Goal: Task Accomplishment & Management: Manage account settings

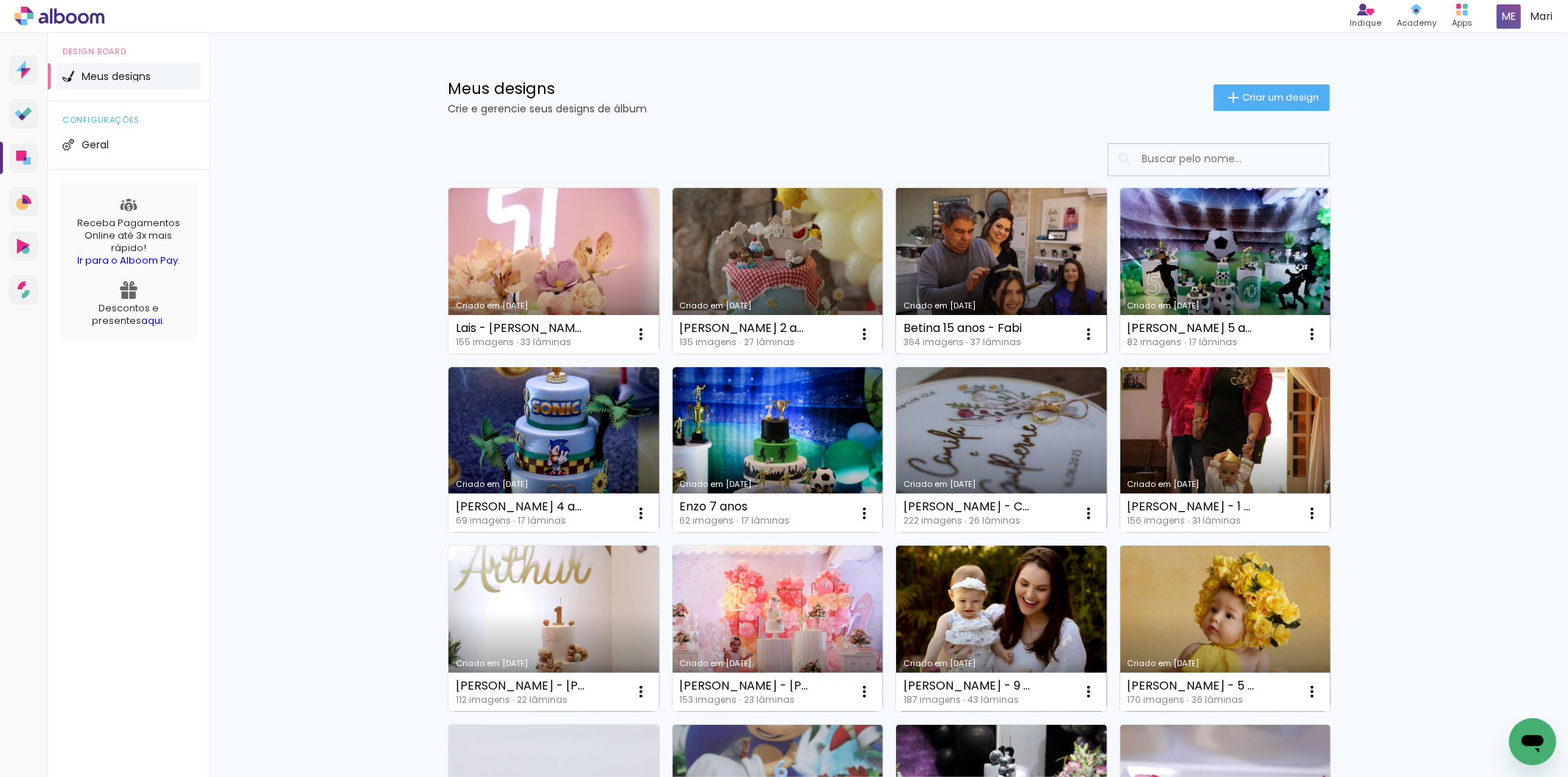
click at [950, 259] on link "Criado em [DATE]" at bounding box center [1002, 271] width 211 height 166
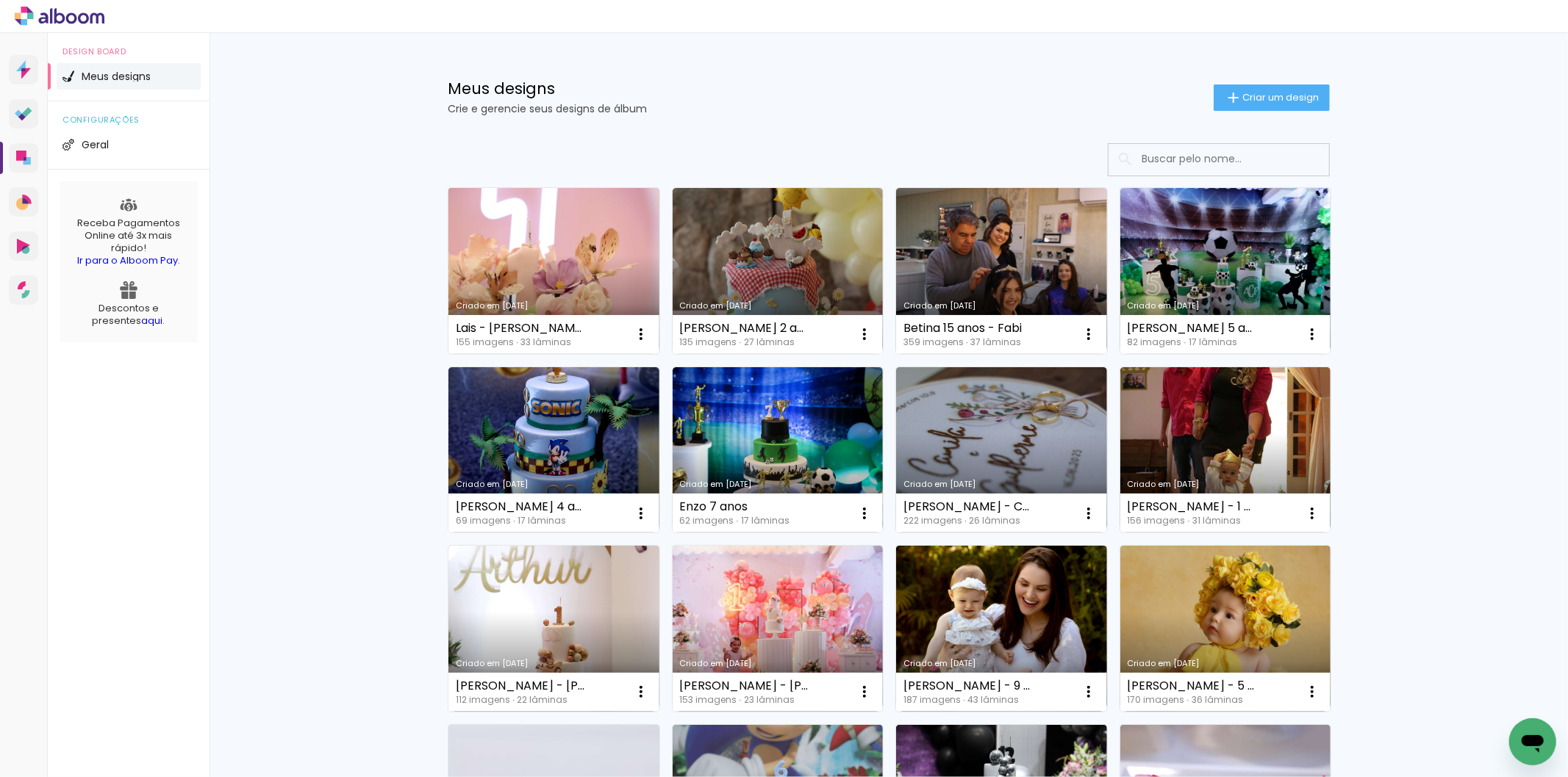
click at [546, 275] on link "Criado em [DATE]" at bounding box center [554, 271] width 211 height 166
click at [537, 266] on link "Criado em [DATE]" at bounding box center [554, 271] width 211 height 166
click at [477, 251] on link "Criado em [DATE]" at bounding box center [554, 271] width 211 height 166
click at [66, 18] on icon at bounding box center [72, 18] width 11 height 11
click at [597, 243] on link "Criado em [DATE]" at bounding box center [554, 271] width 211 height 166
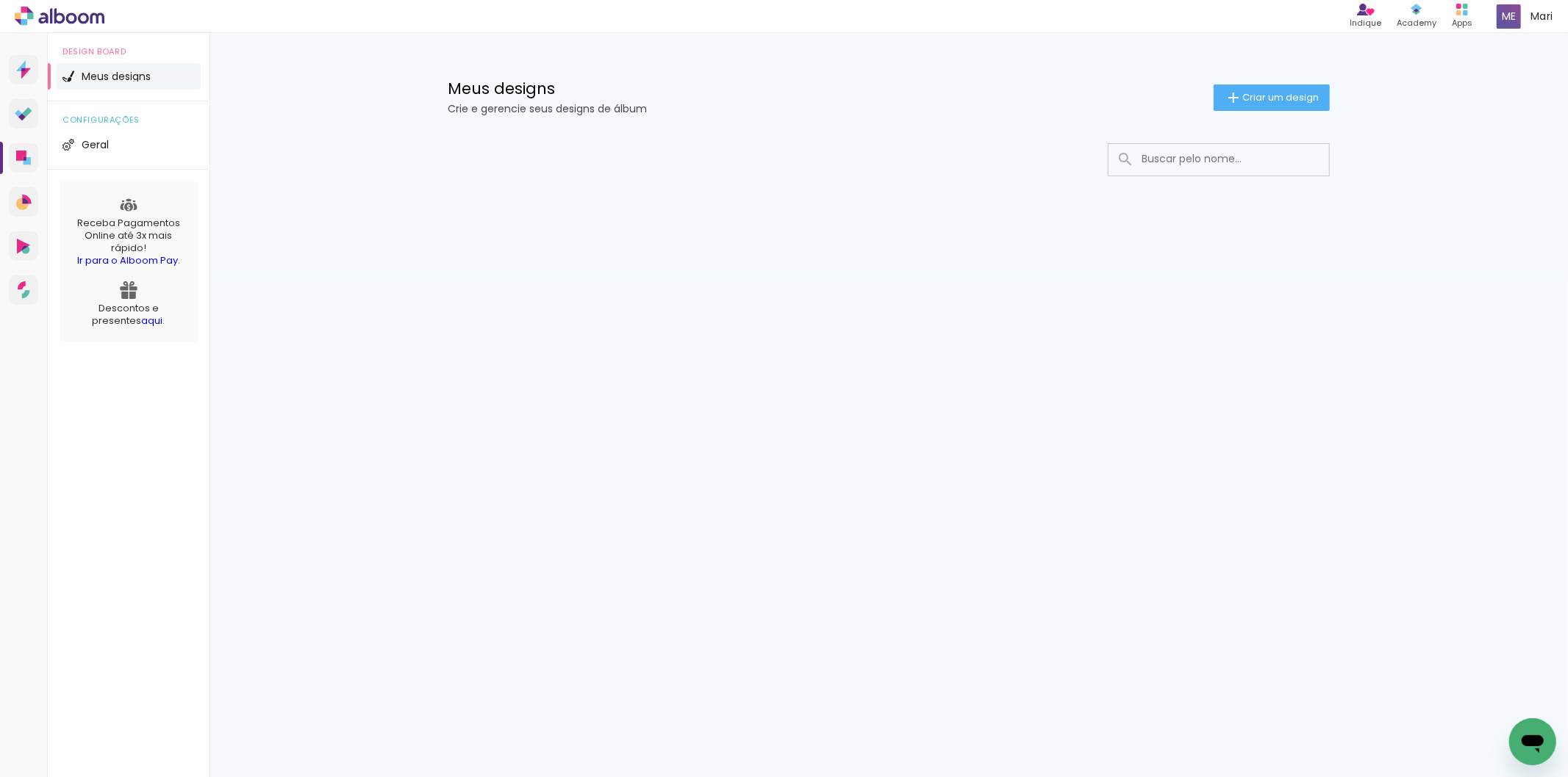
click at [79, 19] on icon at bounding box center [83, 18] width 11 height 11
click at [1218, 163] on input at bounding box center [1239, 159] width 209 height 30
type input "[PERSON_NAME]"
type paper-input "[PERSON_NAME]"
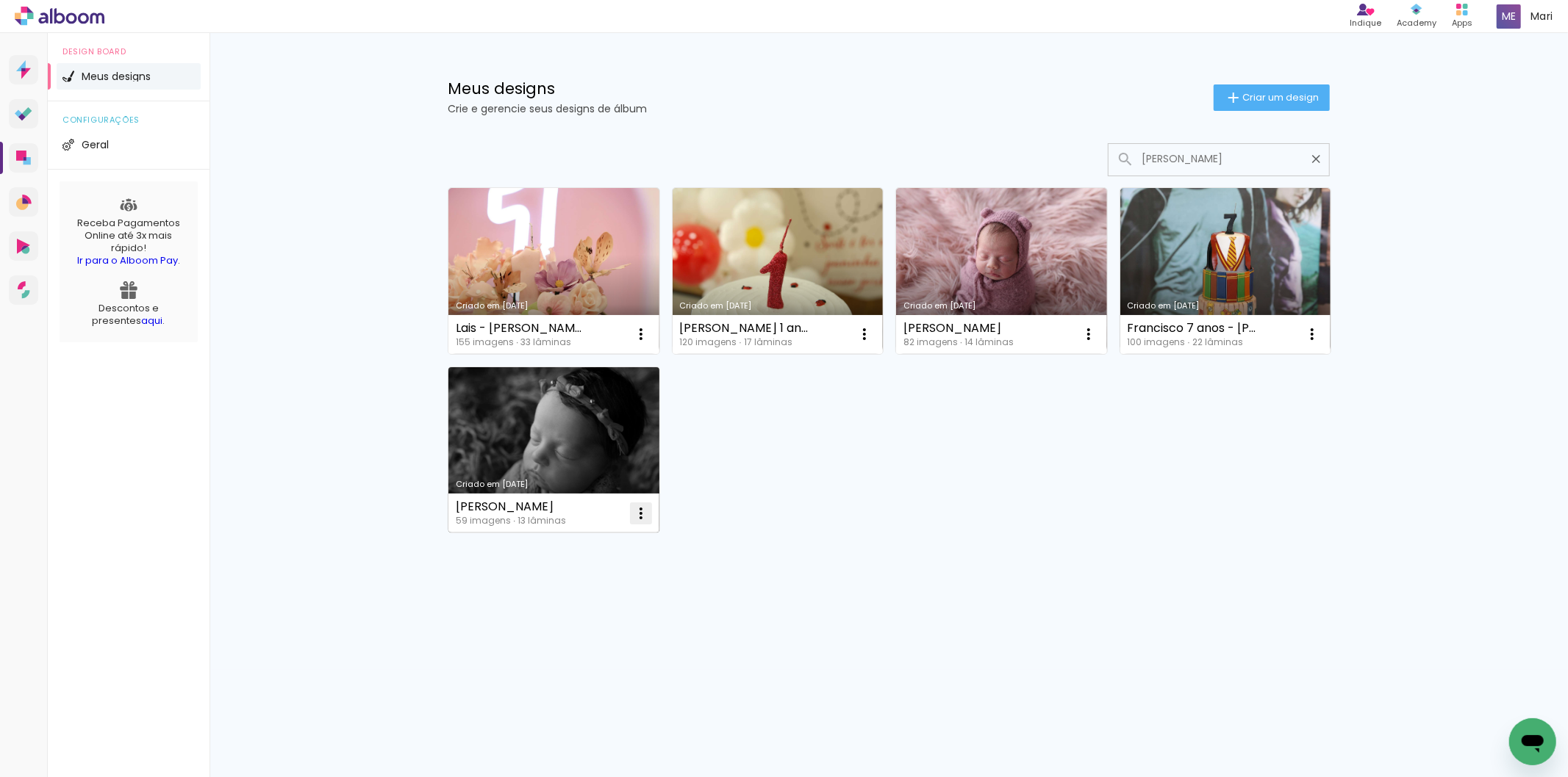
click at [640, 508] on iron-icon at bounding box center [640, 513] width 18 height 18
click at [560, 608] on span "Excluir" at bounding box center [558, 609] width 32 height 10
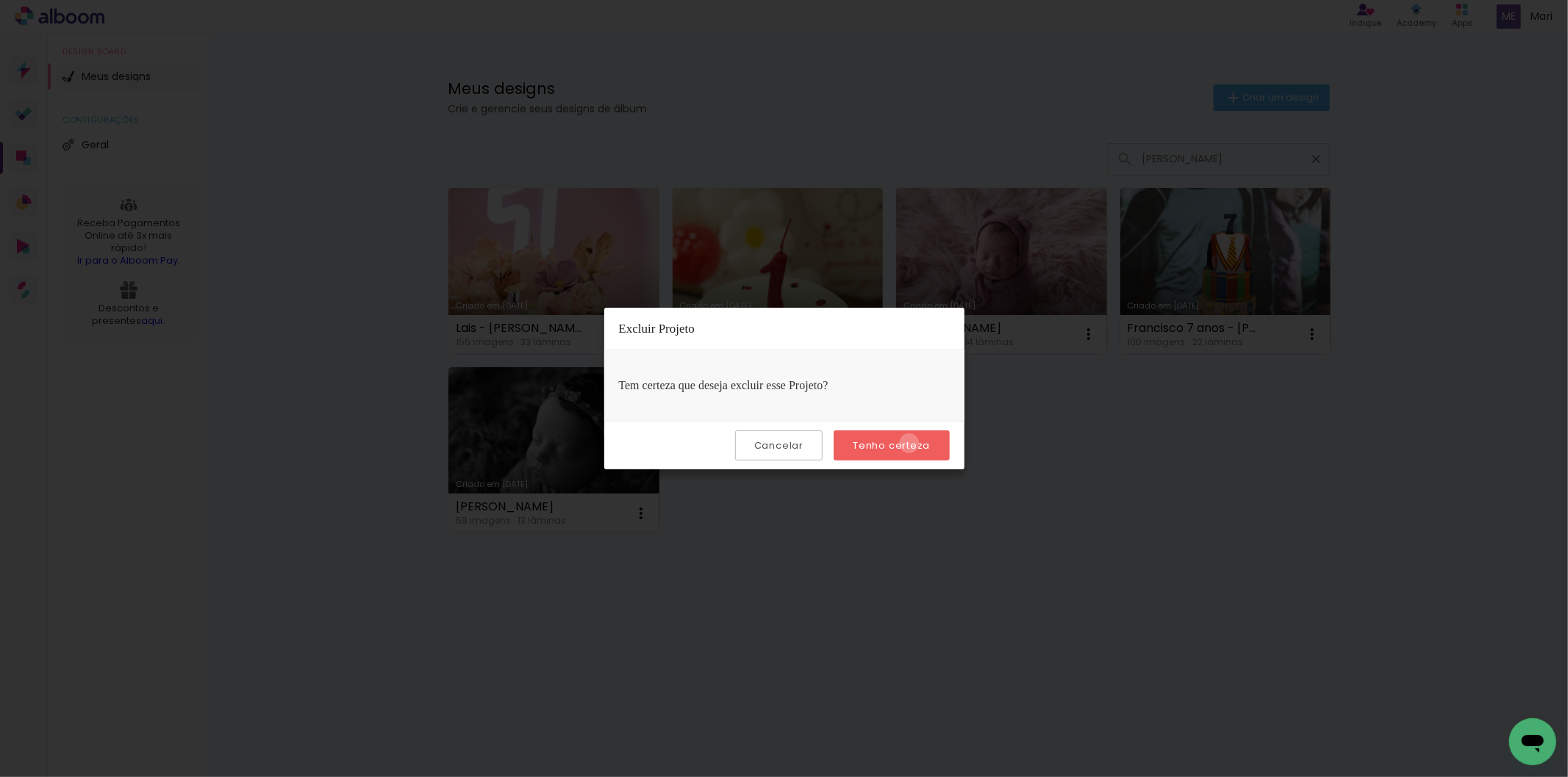
click at [0, 0] on slot "Tenho certeza" at bounding box center [0, 0] width 0 height 0
click at [812, 590] on iron-overlay-backdrop at bounding box center [784, 388] width 1568 height 777
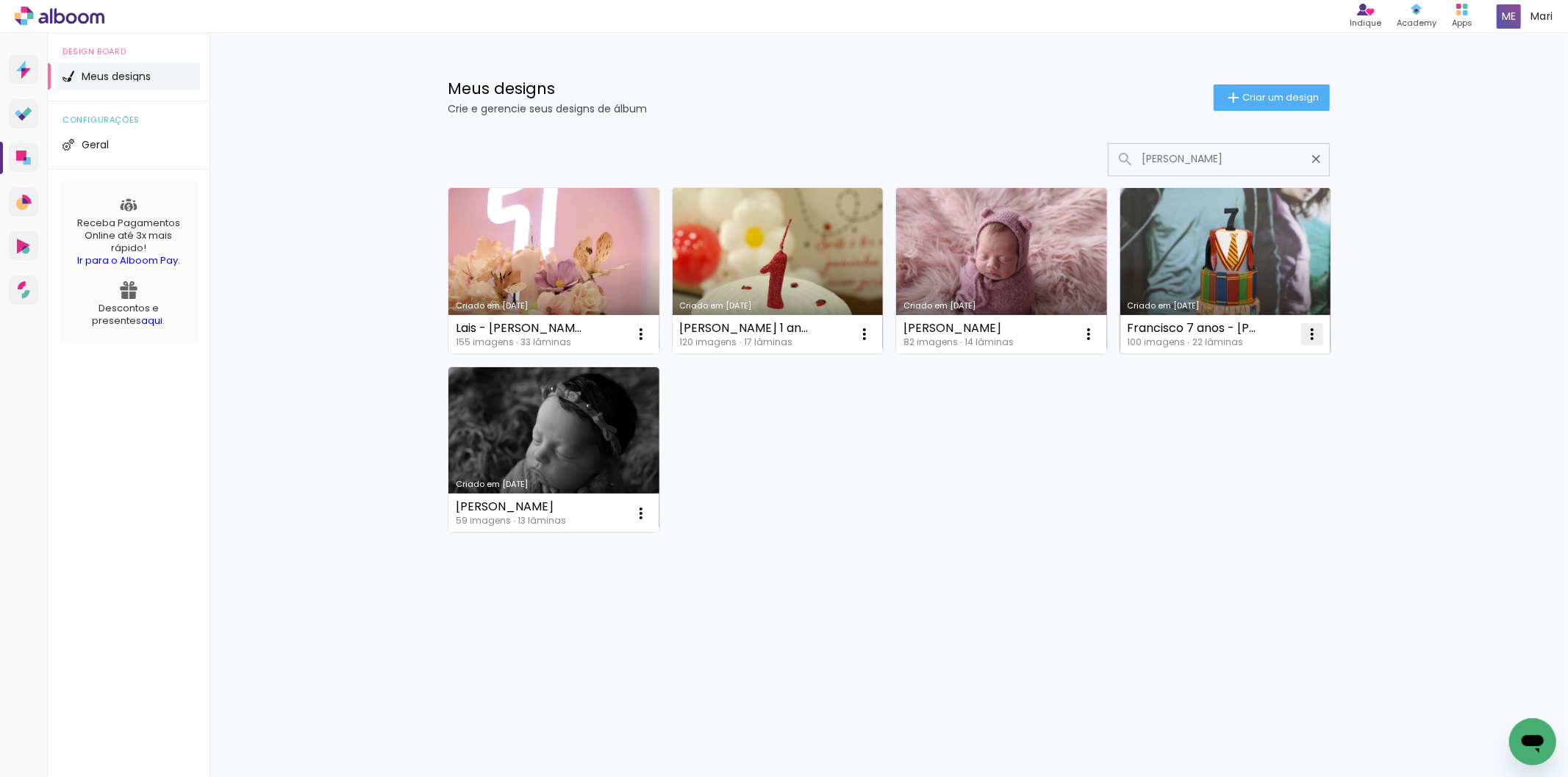
click at [1309, 328] on iron-icon at bounding box center [1312, 333] width 18 height 18
click at [1234, 428] on span "Excluir" at bounding box center [1230, 431] width 32 height 10
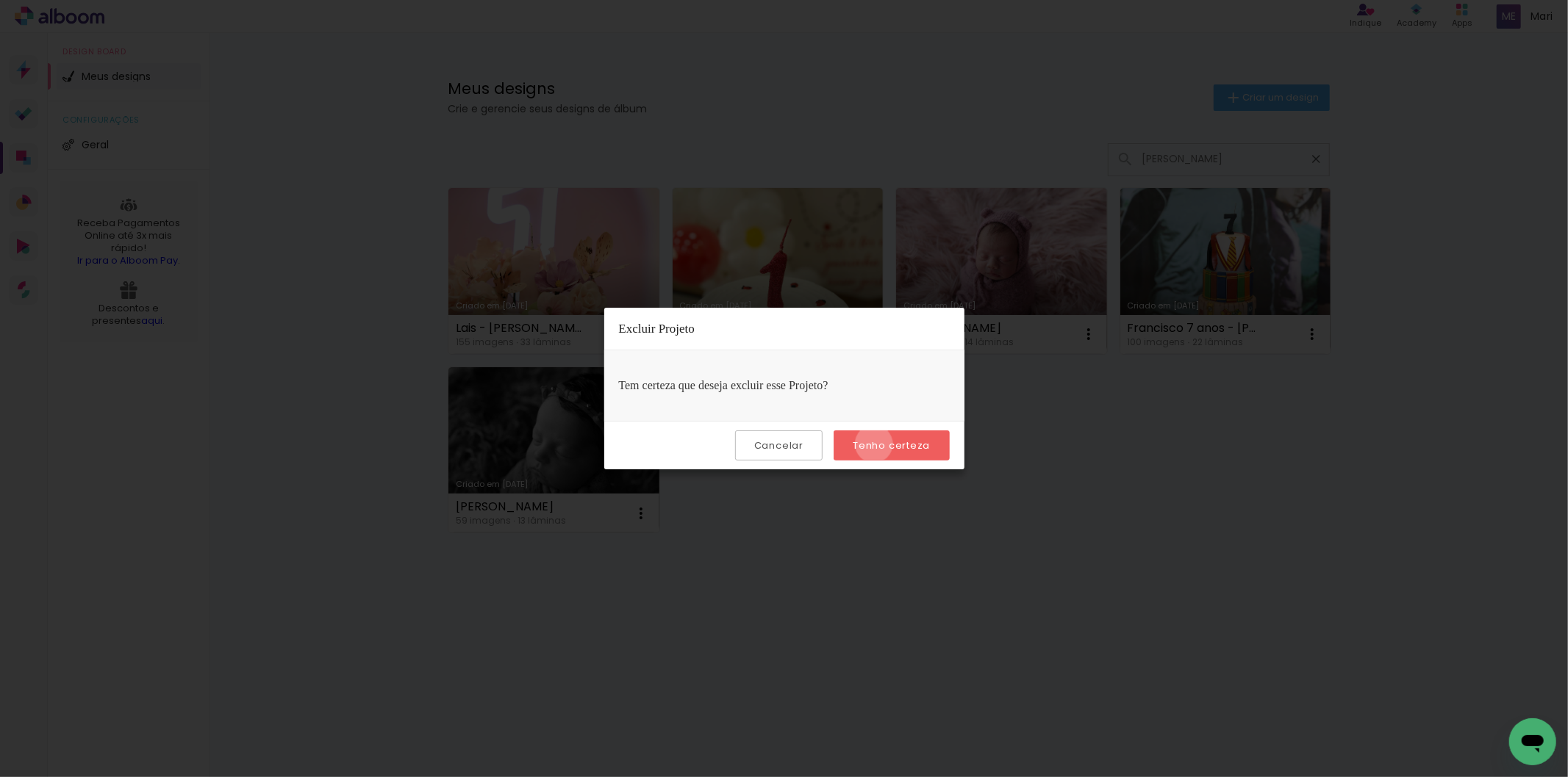
click at [0, 0] on slot "Tenho certeza" at bounding box center [0, 0] width 0 height 0
click at [976, 566] on iron-overlay-backdrop at bounding box center [784, 388] width 1568 height 777
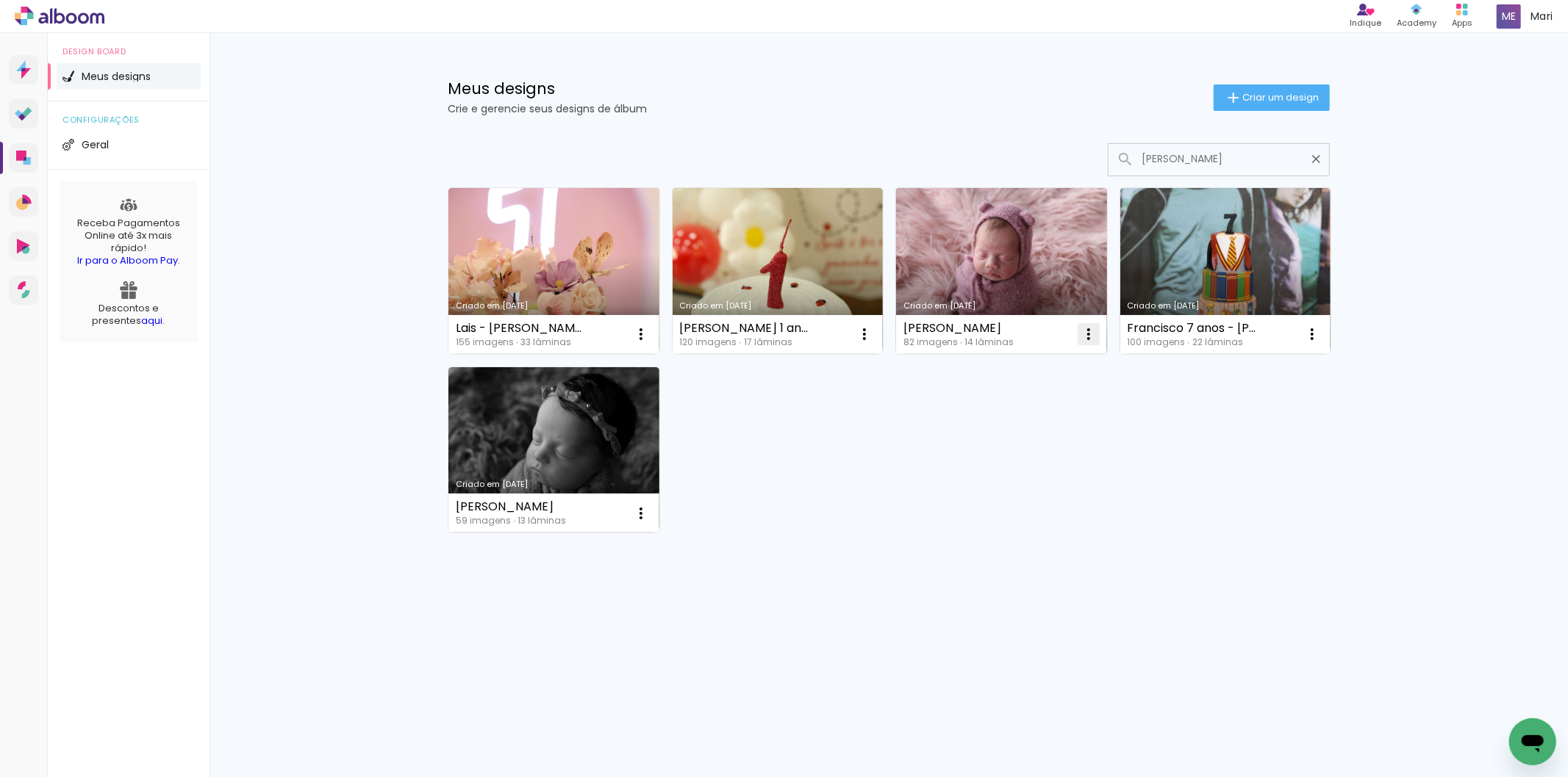
click at [1090, 331] on iron-icon at bounding box center [1088, 333] width 18 height 18
click at [1011, 426] on span "Excluir" at bounding box center [1006, 431] width 32 height 10
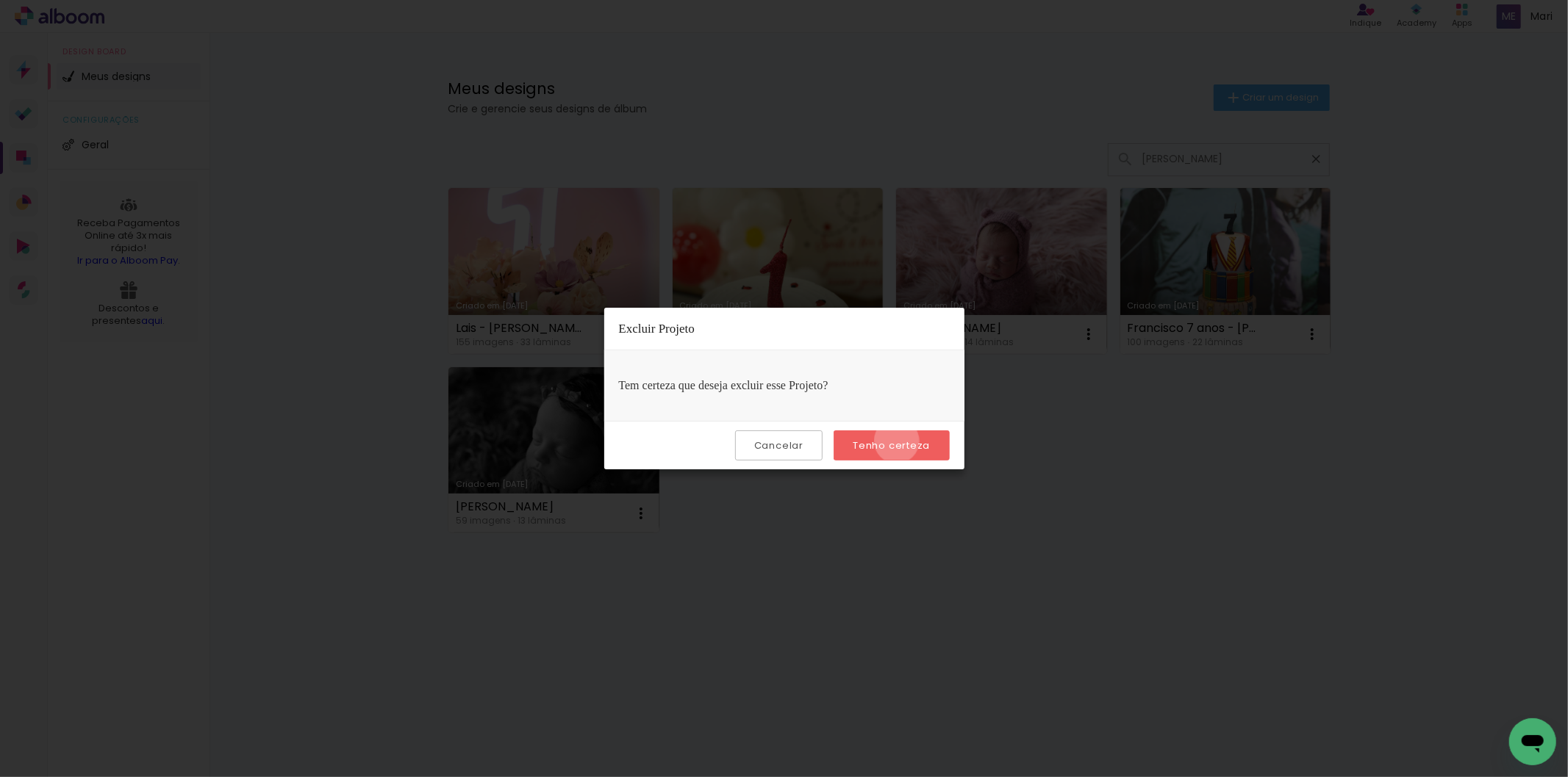
click at [0, 0] on slot "Tenho certeza" at bounding box center [0, 0] width 0 height 0
click at [804, 540] on iron-overlay-backdrop at bounding box center [784, 388] width 1568 height 777
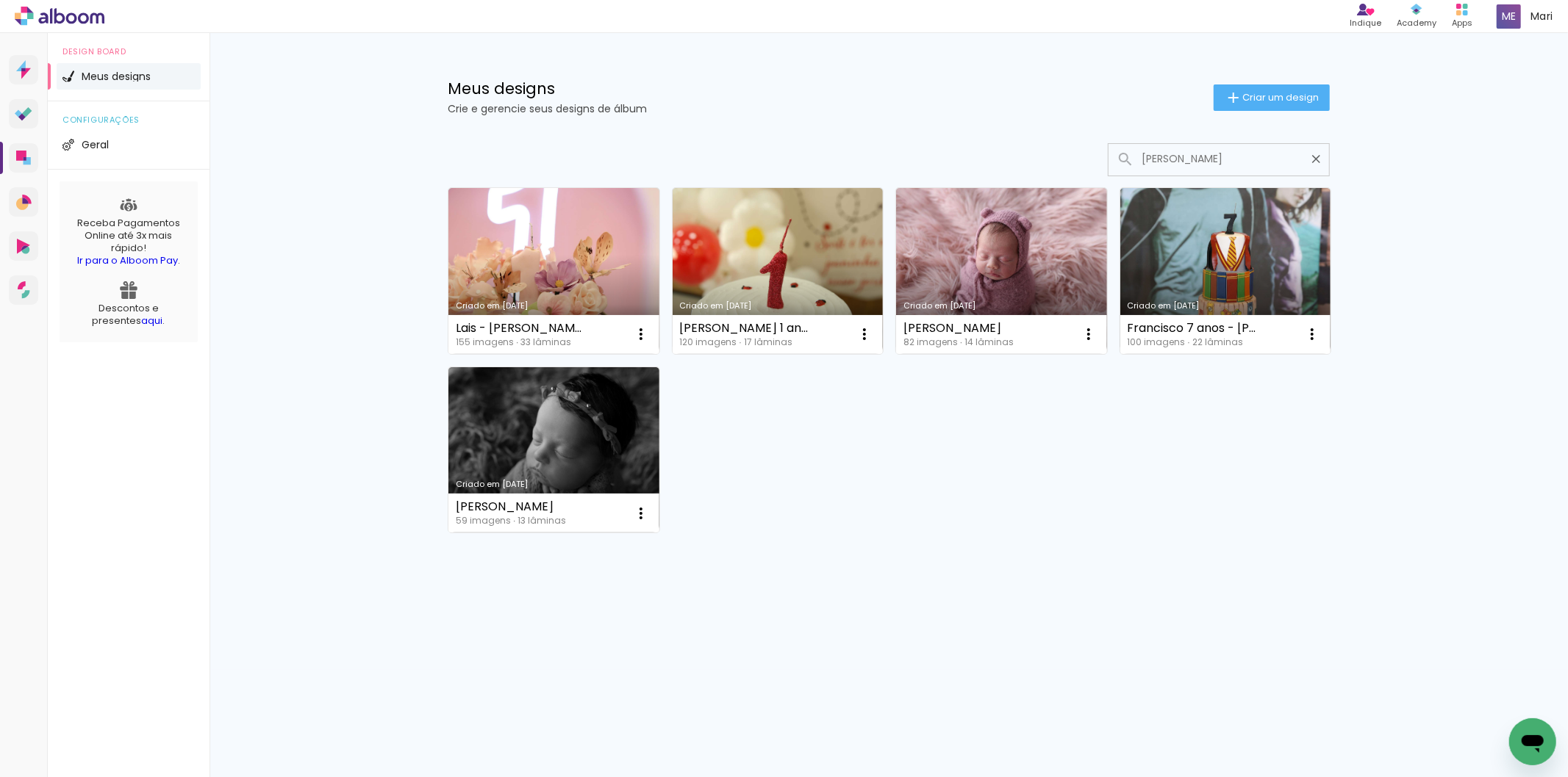
click at [64, 16] on icon at bounding box center [60, 16] width 11 height 16
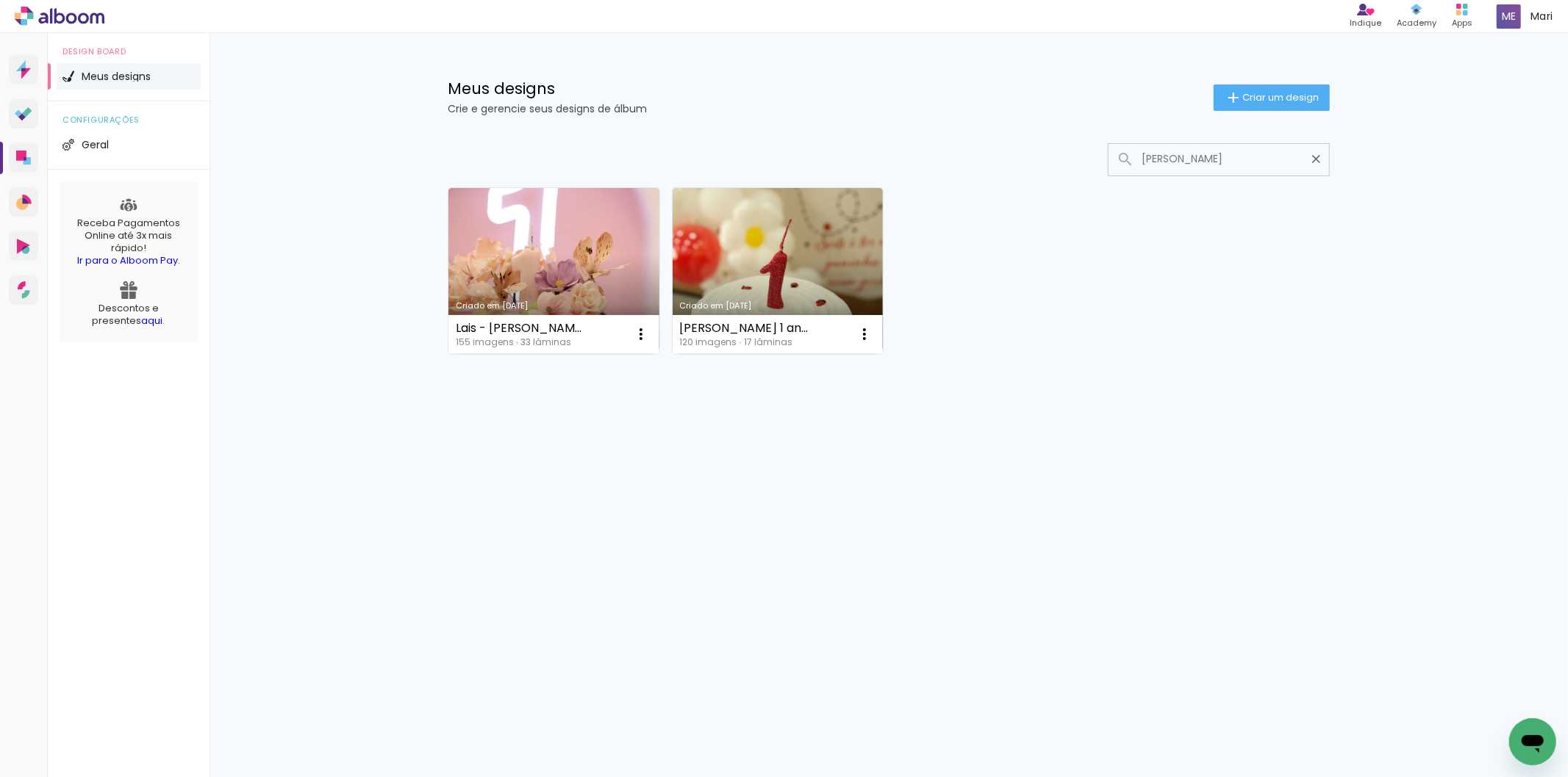
click at [79, 19] on icon at bounding box center [83, 18] width 11 height 11
drag, startPoint x: 1187, startPoint y: 162, endPoint x: 1022, endPoint y: 164, distance: 165.0
click at [1022, 164] on div at bounding box center [889, 159] width 882 height 33
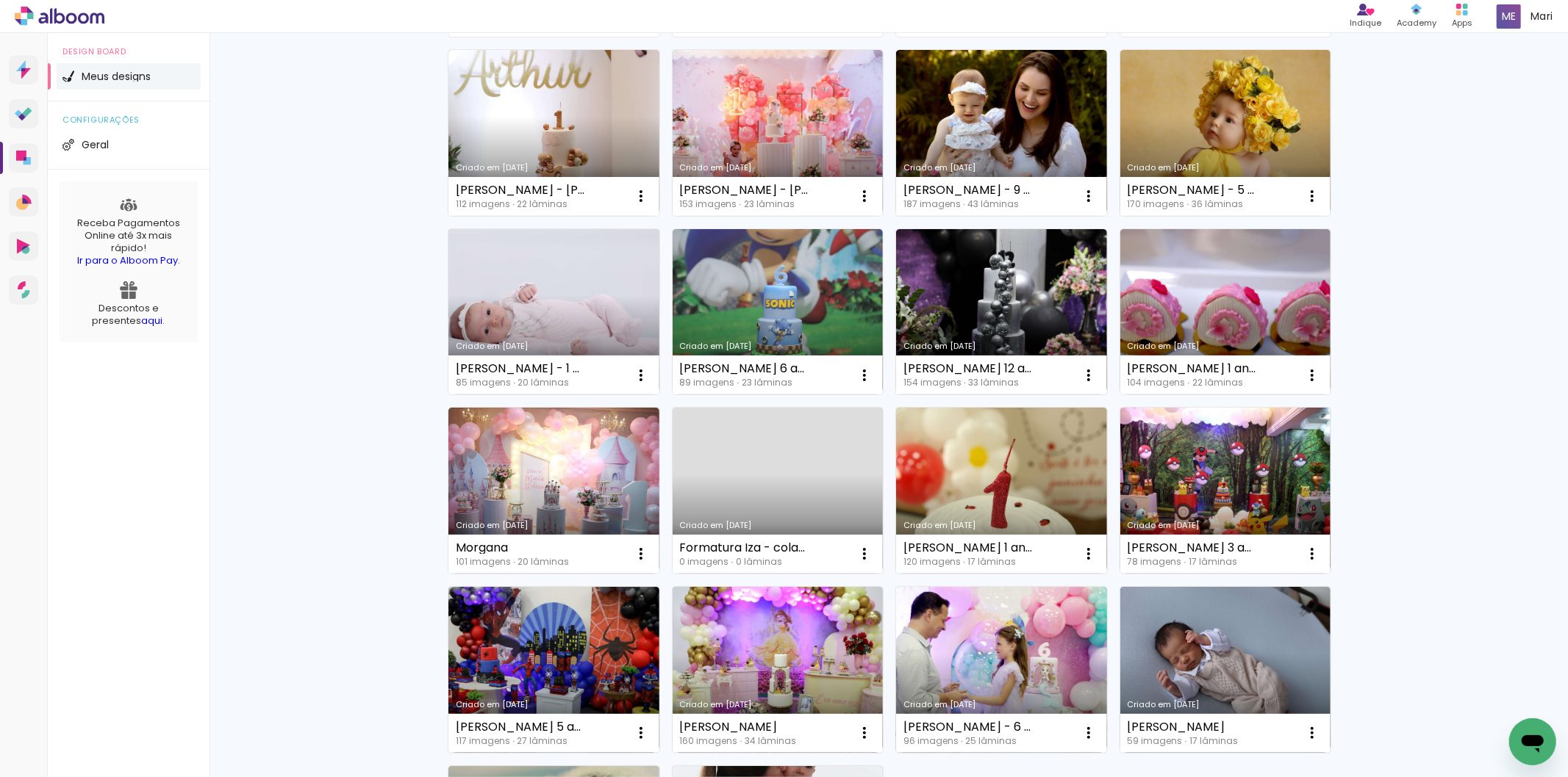
scroll to position [827, 0]
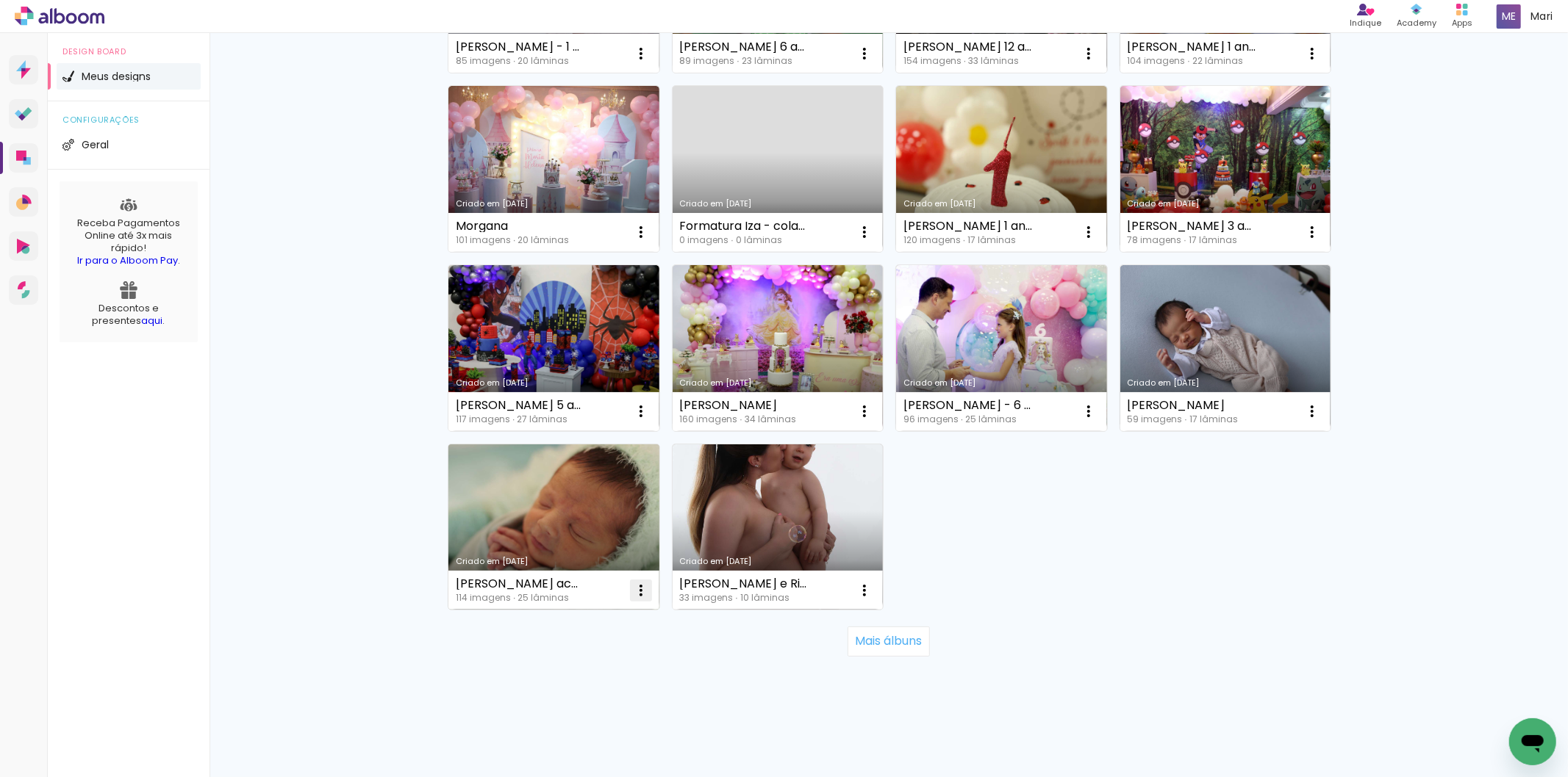
click at [634, 582] on iron-icon at bounding box center [640, 590] width 18 height 18
click at [581, 673] on paper-item "Excluir" at bounding box center [577, 676] width 145 height 29
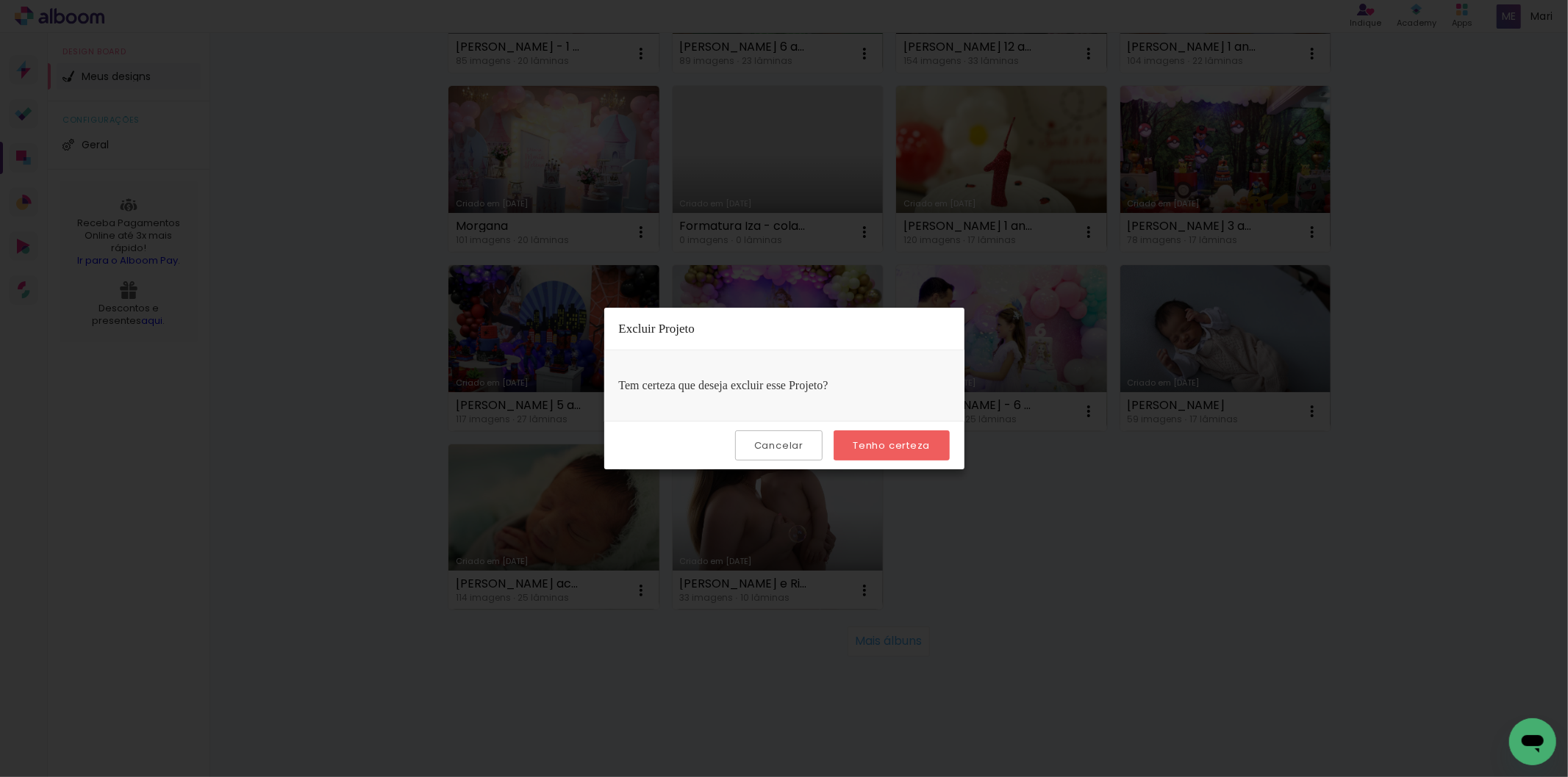
click at [0, 0] on slot "Tenho certeza" at bounding box center [0, 0] width 0 height 0
drag, startPoint x: 1101, startPoint y: 542, endPoint x: 1080, endPoint y: 513, distance: 35.8
click at [1103, 542] on iron-overlay-backdrop at bounding box center [784, 388] width 1568 height 777
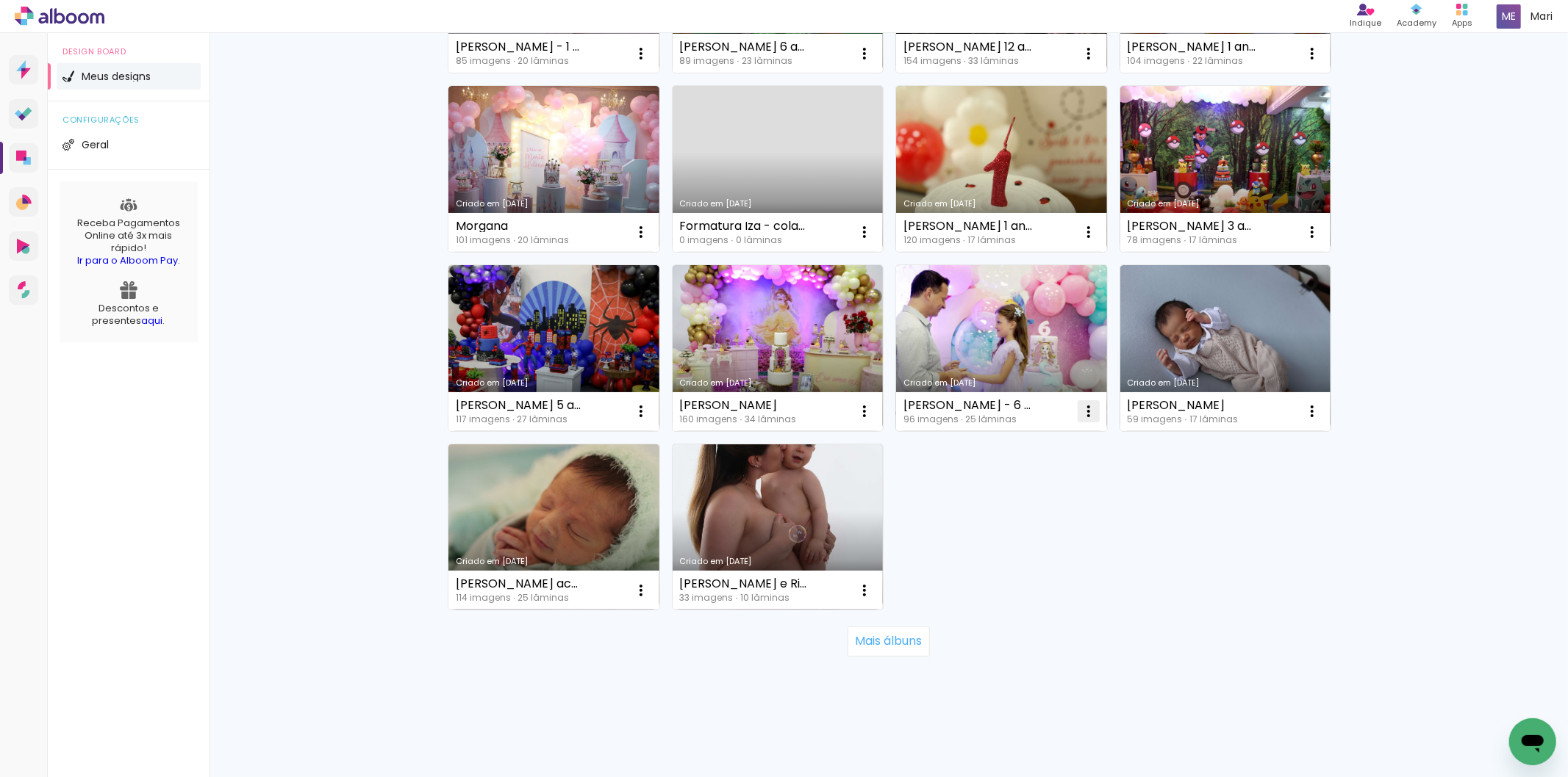
click at [1084, 403] on iron-icon at bounding box center [1088, 411] width 18 height 18
click at [1002, 497] on span "Excluir" at bounding box center [1000, 498] width 32 height 10
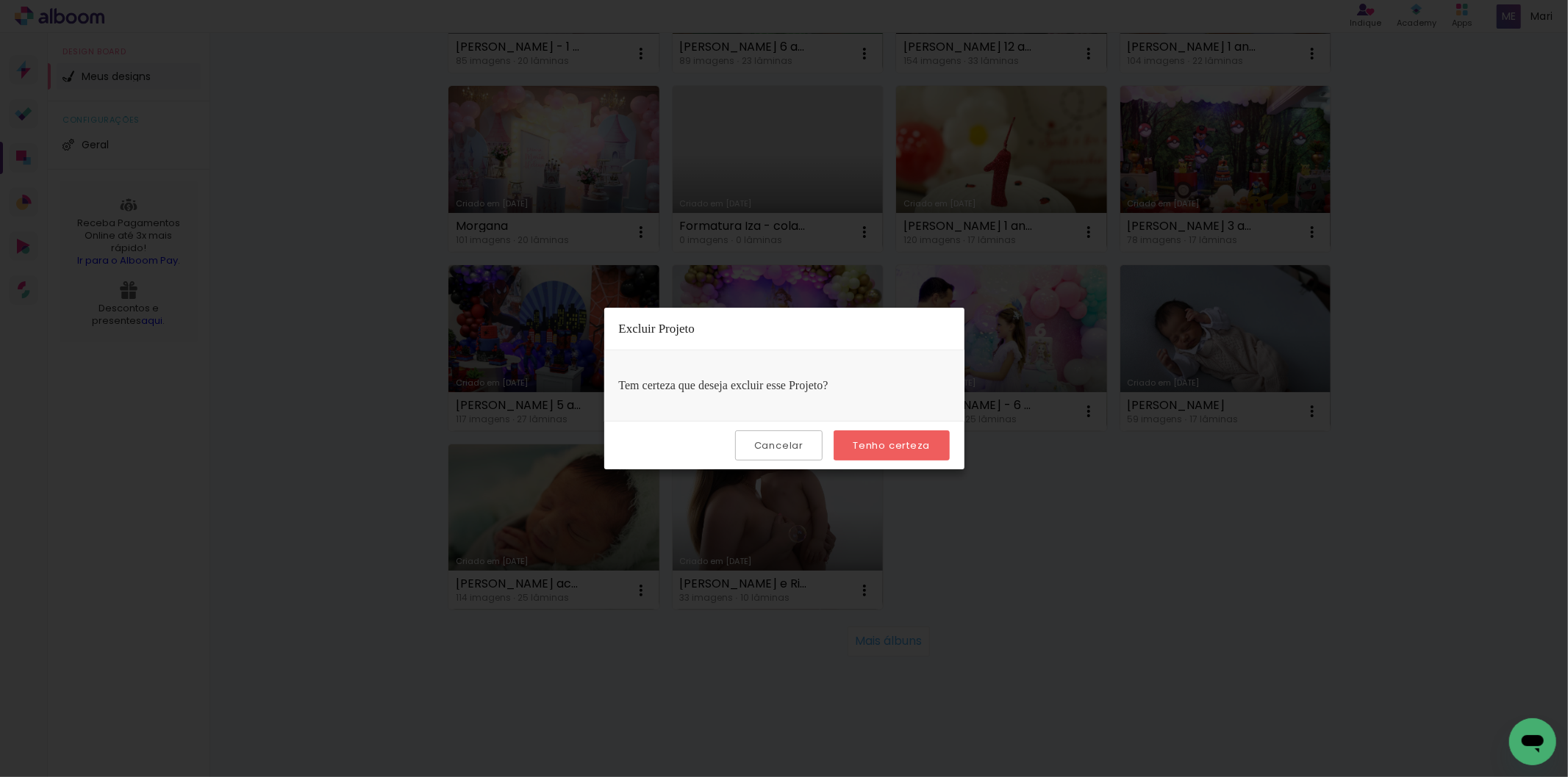
click at [0, 0] on slot "Tenho certeza" at bounding box center [0, 0] width 0 height 0
click at [1076, 504] on iron-overlay-backdrop at bounding box center [784, 388] width 1568 height 777
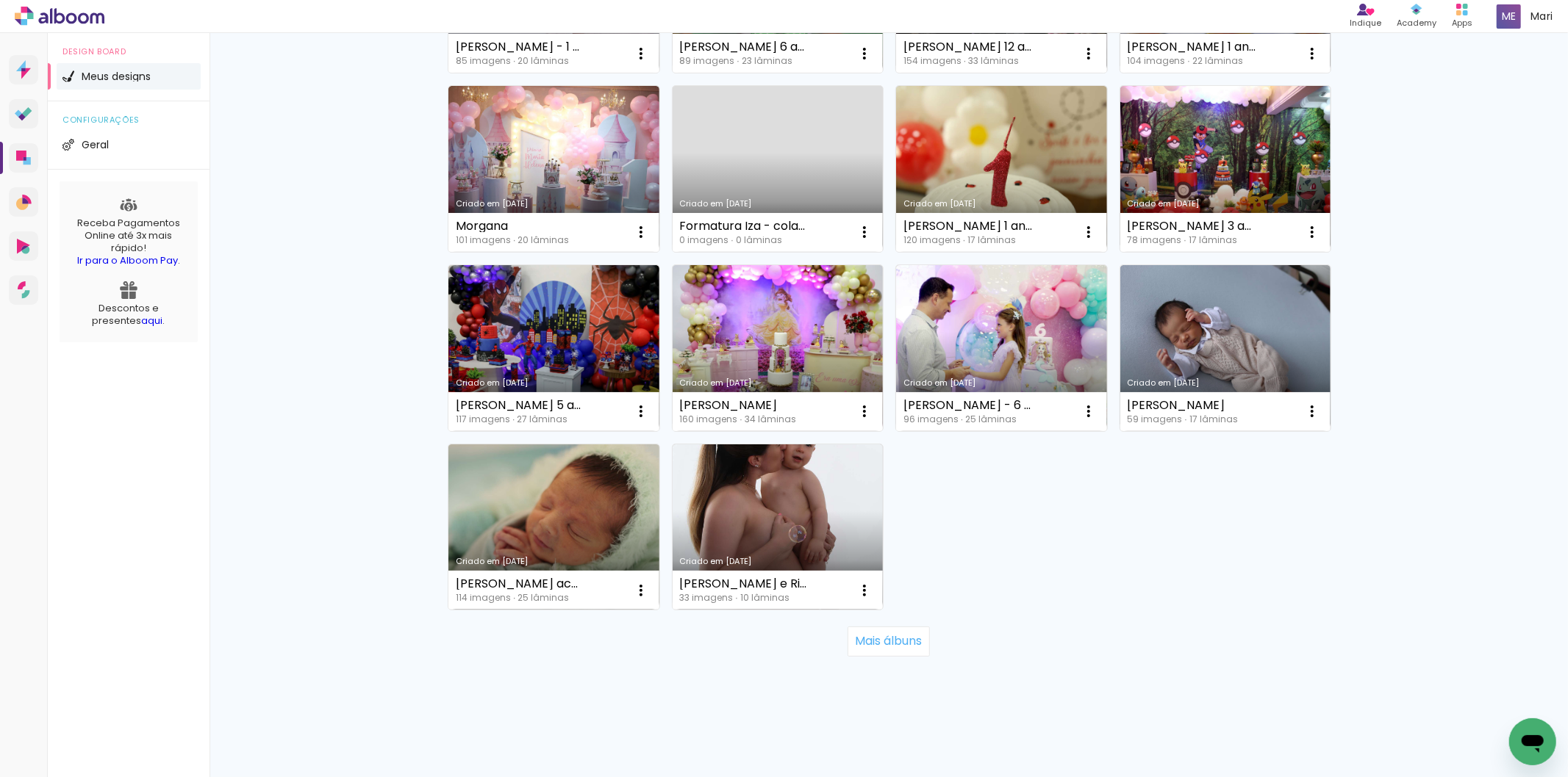
click at [54, 17] on icon at bounding box center [60, 16] width 90 height 19
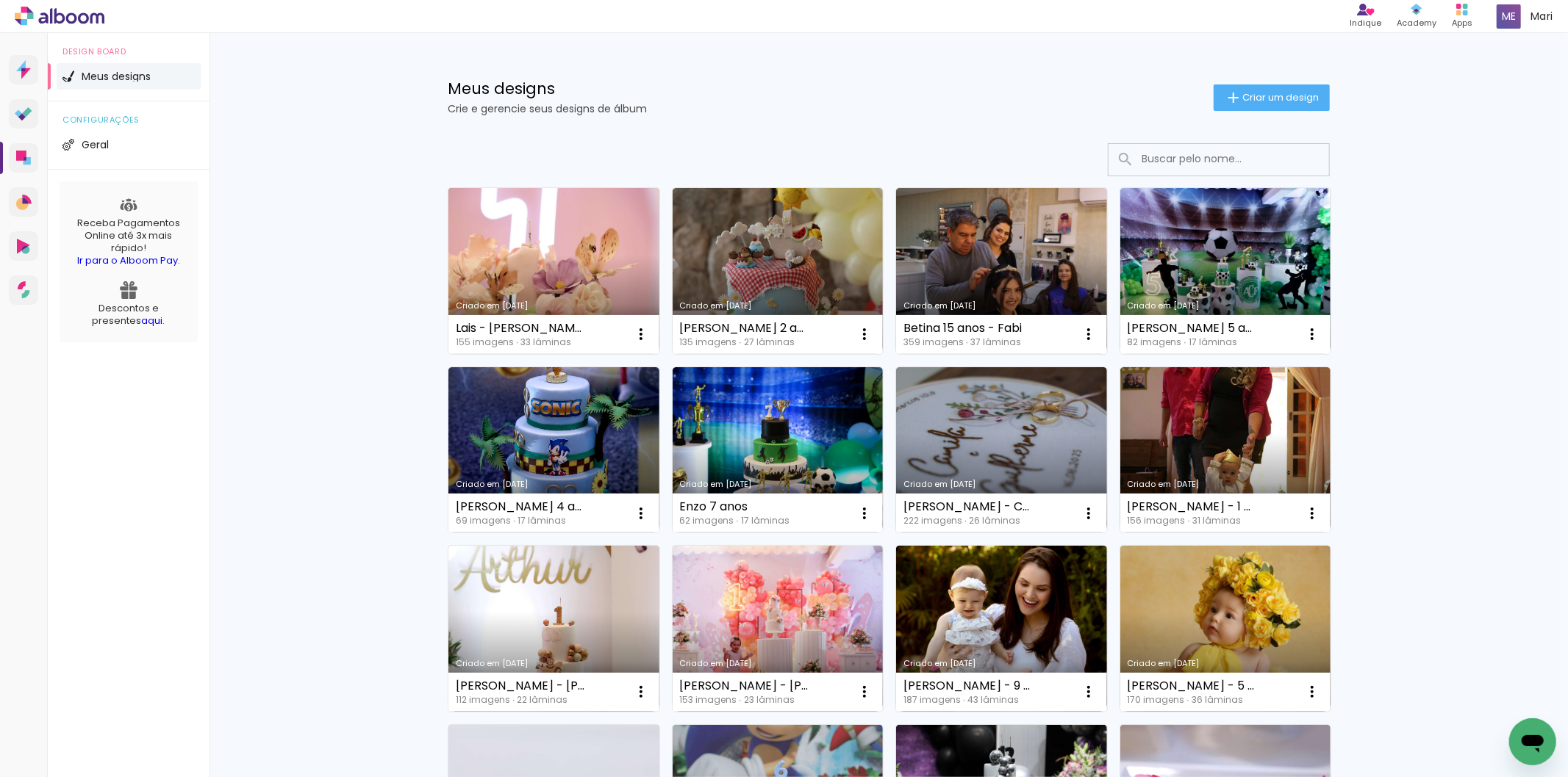
click at [563, 270] on link "Criado em [DATE]" at bounding box center [554, 271] width 211 height 166
click at [537, 228] on link "Criado em [DATE]" at bounding box center [554, 271] width 211 height 166
click at [562, 225] on link "Criado em [DATE]" at bounding box center [554, 271] width 211 height 166
